Goal: Transaction & Acquisition: Purchase product/service

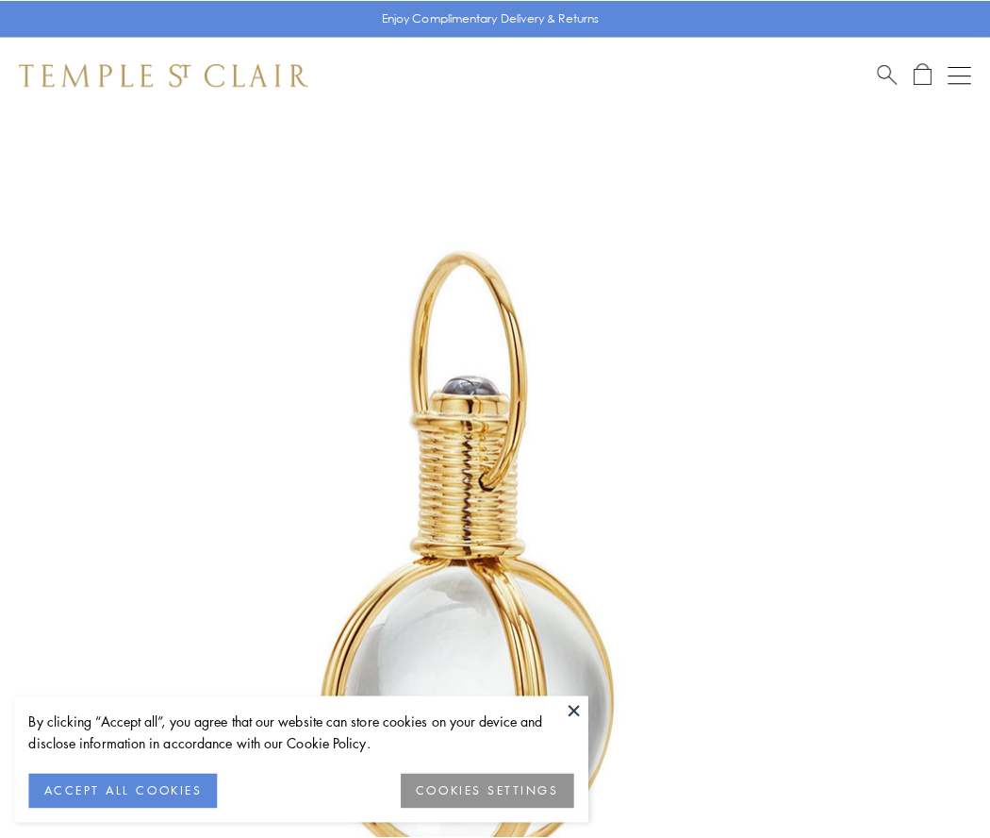
scroll to position [492, 0]
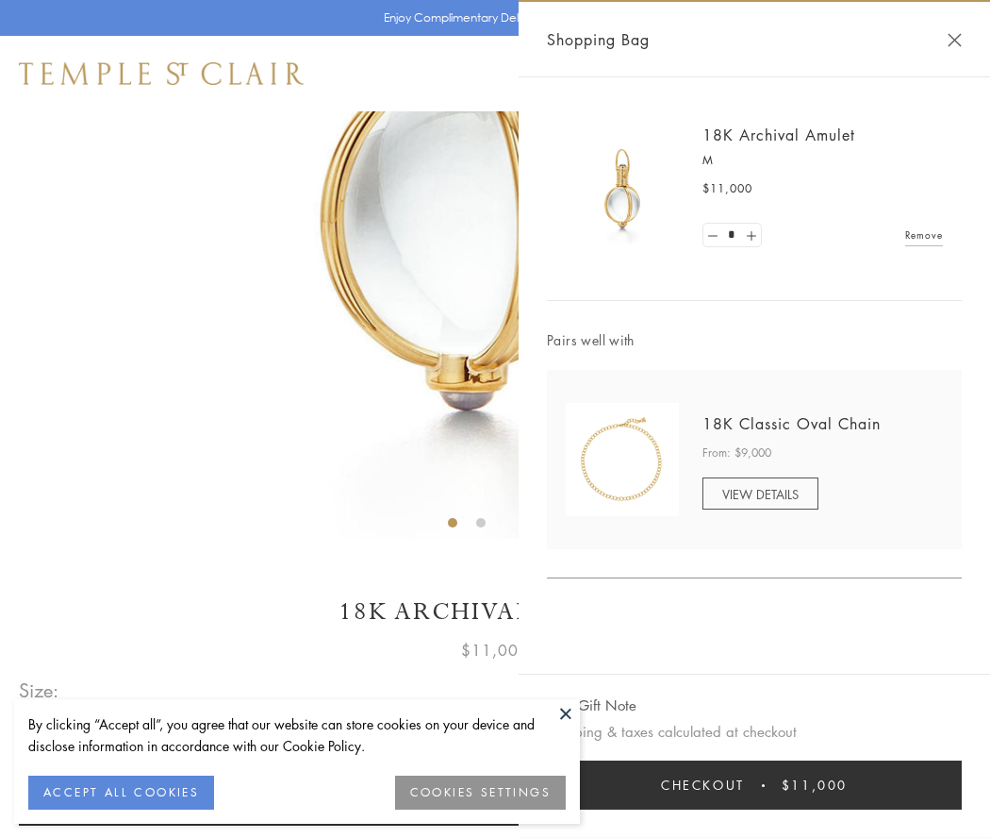
click at [755, 785] on button "Checkout $11,000" at bounding box center [754, 784] width 415 height 49
